Goal: Task Accomplishment & Management: Manage account settings

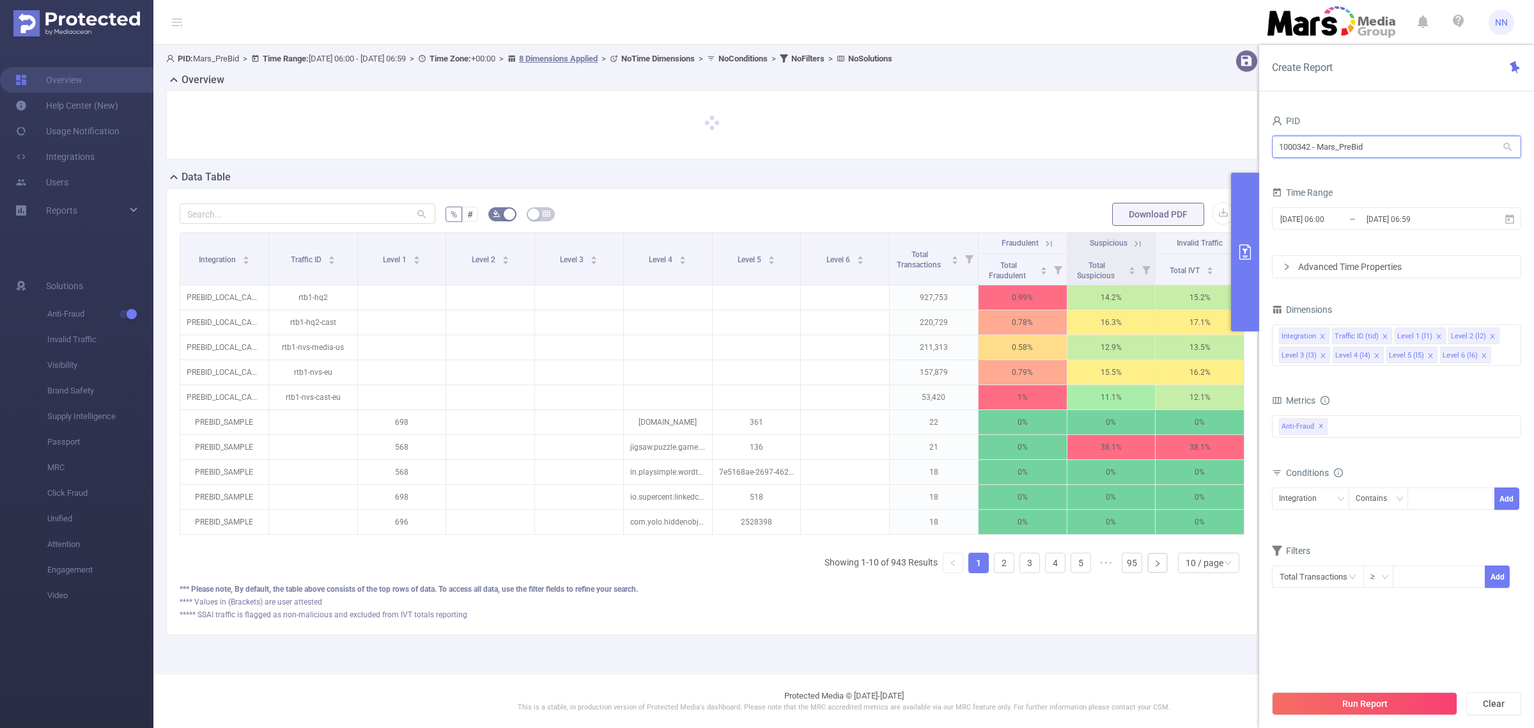
click at [1396, 148] on input "1000342 - Mars_PreBid" at bounding box center [1396, 147] width 249 height 22
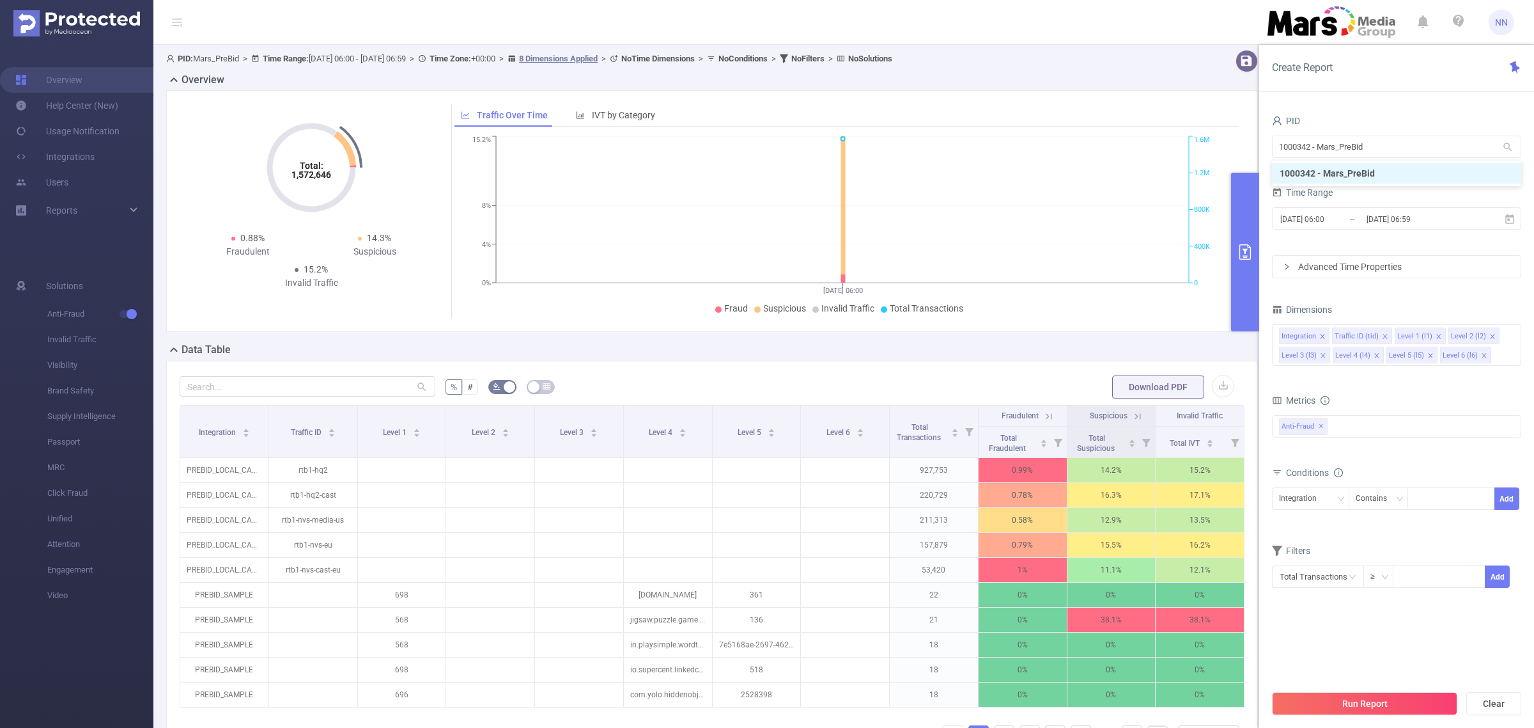
click at [1509, 29] on span "NN" at bounding box center [1502, 23] width 26 height 26
click at [1418, 93] on link "Logout" at bounding box center [1445, 102] width 141 height 18
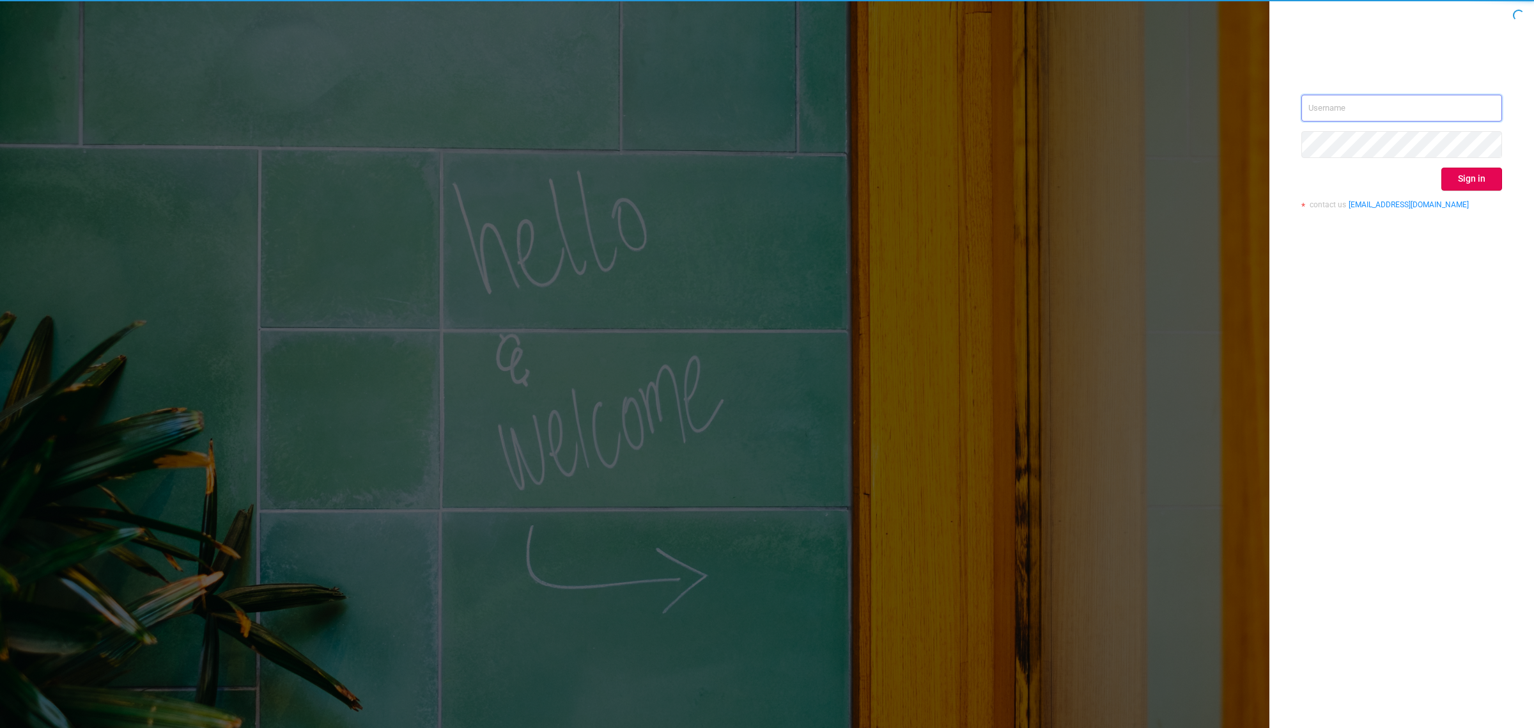
type input "[EMAIL_ADDRESS][DOMAIN_NAME]"
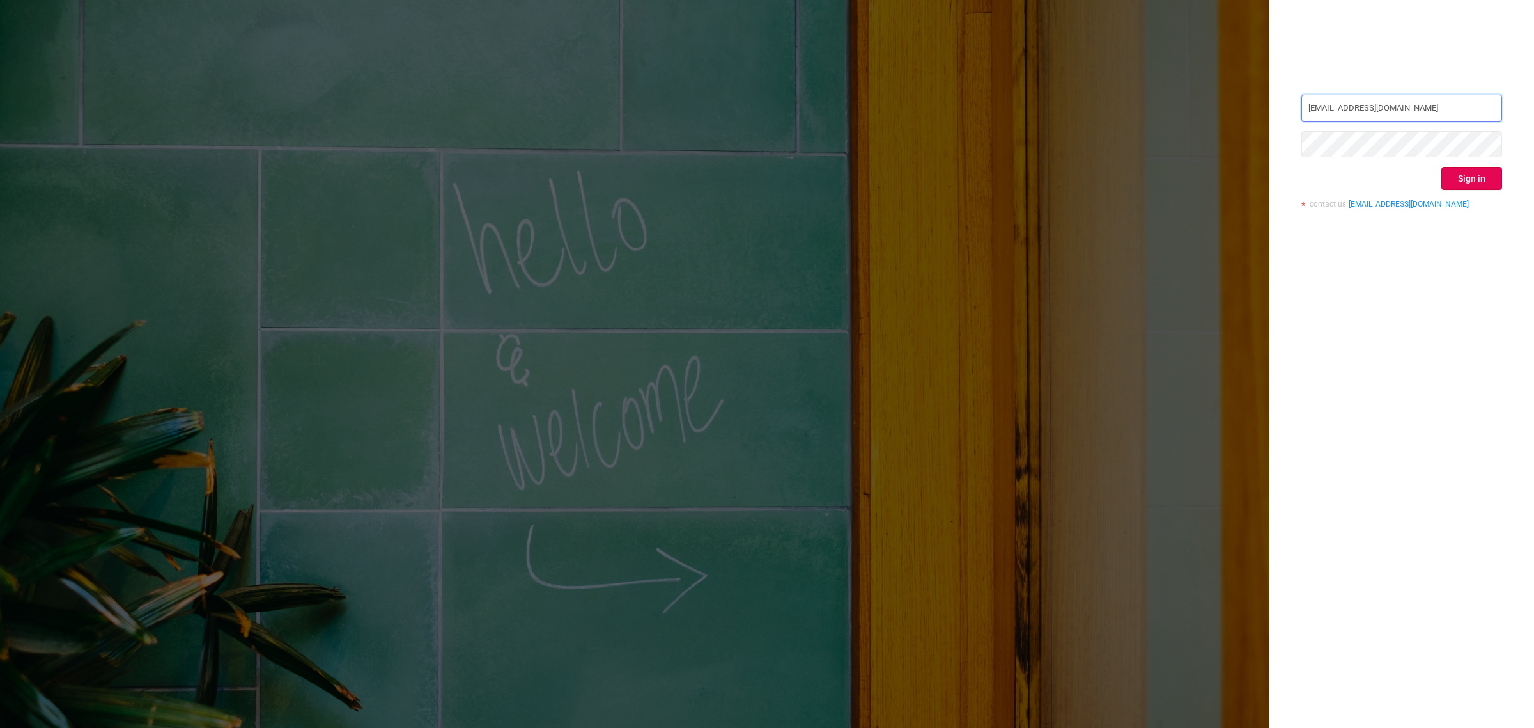
click at [1390, 109] on input "[EMAIL_ADDRESS][DOMAIN_NAME]" at bounding box center [1402, 108] width 201 height 27
drag, startPoint x: 1343, startPoint y: 270, endPoint x: 1354, endPoint y: 244, distance: 29.2
click at [1343, 270] on div "[PERSON_NAME][EMAIL_ADDRESS][DOMAIN_NAME] Sign in contact us [EMAIL_ADDRESS][DO…" at bounding box center [1402, 364] width 265 height 728
click at [1461, 171] on button "Sign in" at bounding box center [1472, 178] width 61 height 23
